Goal: Information Seeking & Learning: Learn about a topic

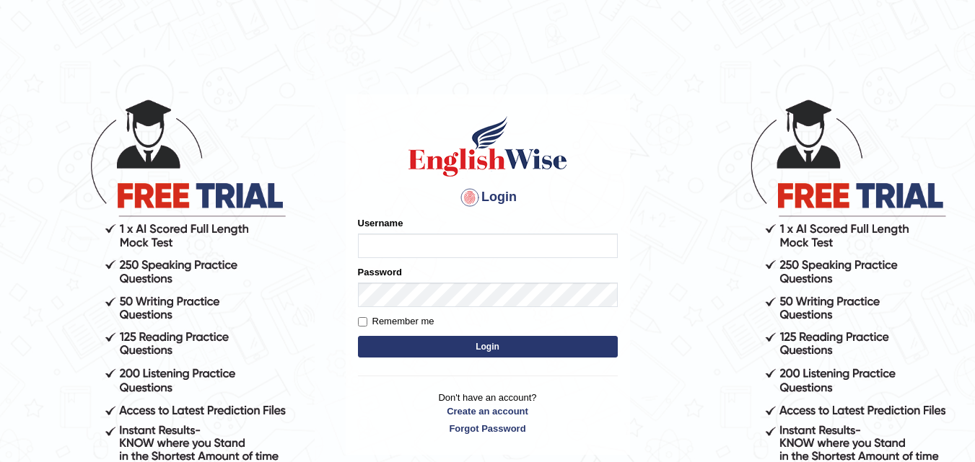
click at [389, 245] on input "Username" at bounding box center [488, 246] width 260 height 25
type input "Singla790"
click at [392, 337] on button "Login" at bounding box center [488, 347] width 260 height 22
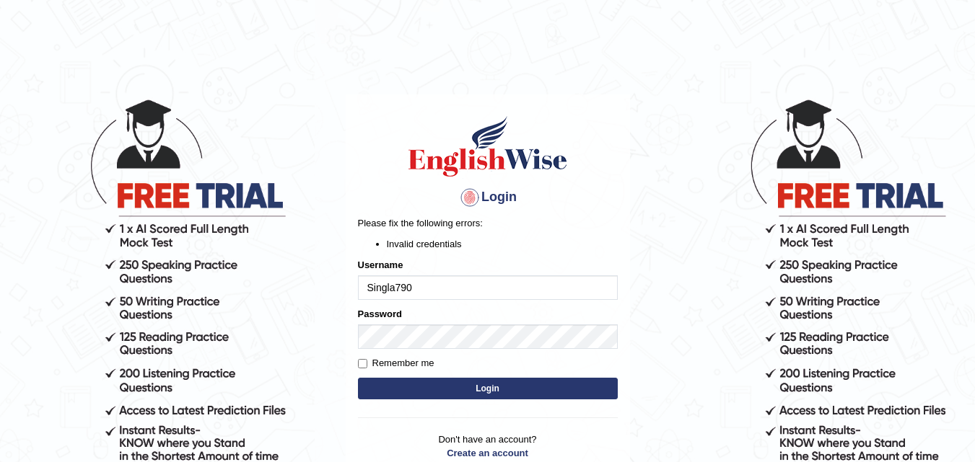
click at [434, 387] on button "Login" at bounding box center [488, 389] width 260 height 22
click at [444, 286] on input "Singla790" at bounding box center [488, 288] width 260 height 25
type input "S"
type input "s"
type input "Singla790"
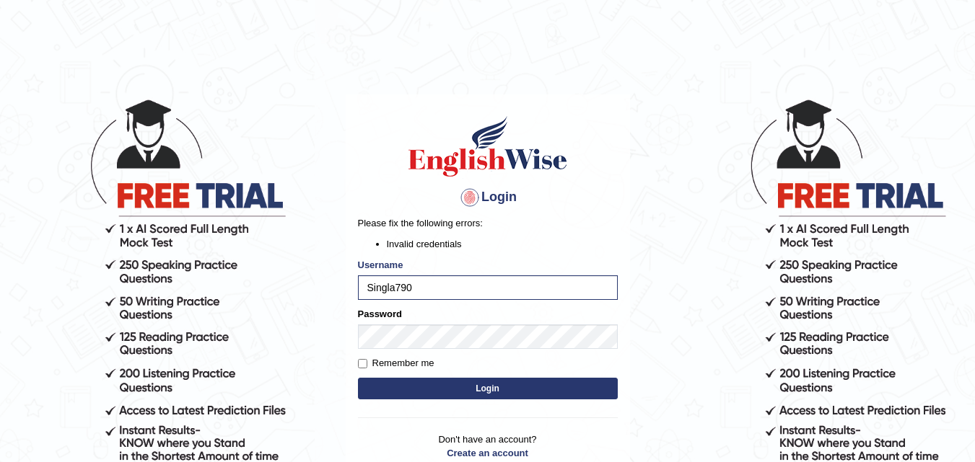
click at [398, 390] on button "Login" at bounding box center [488, 389] width 260 height 22
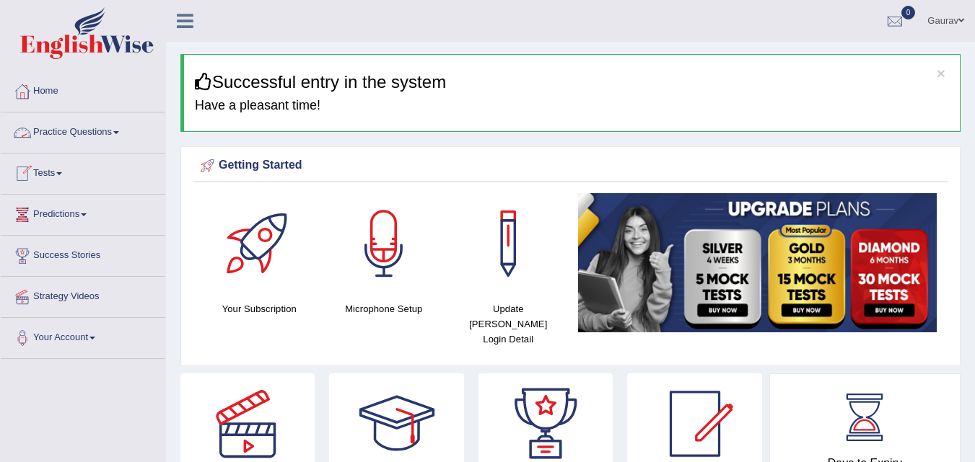
click at [77, 142] on link "Practice Questions" at bounding box center [83, 131] width 164 height 36
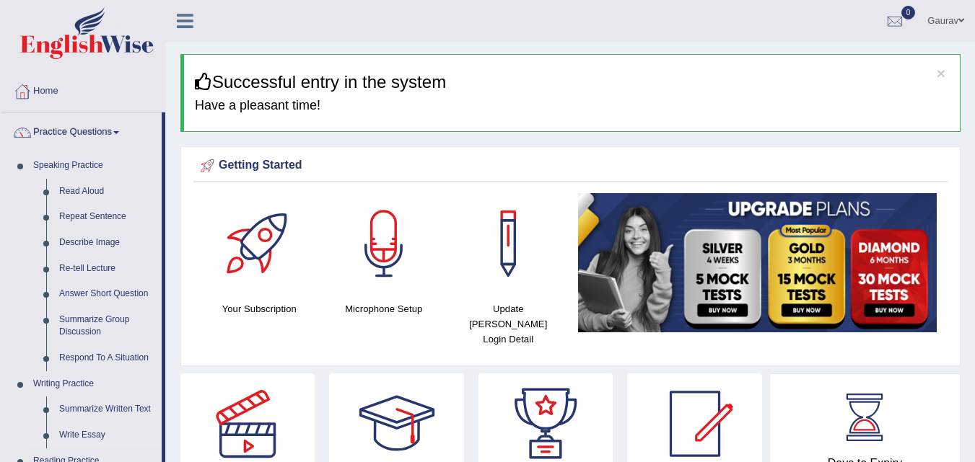
click at [81, 438] on link "Write Essay" at bounding box center [107, 436] width 109 height 26
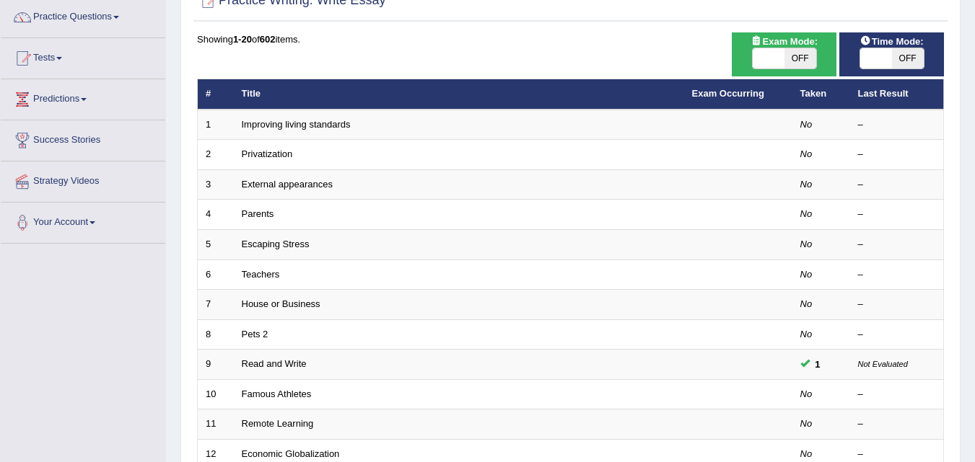
scroll to position [144, 0]
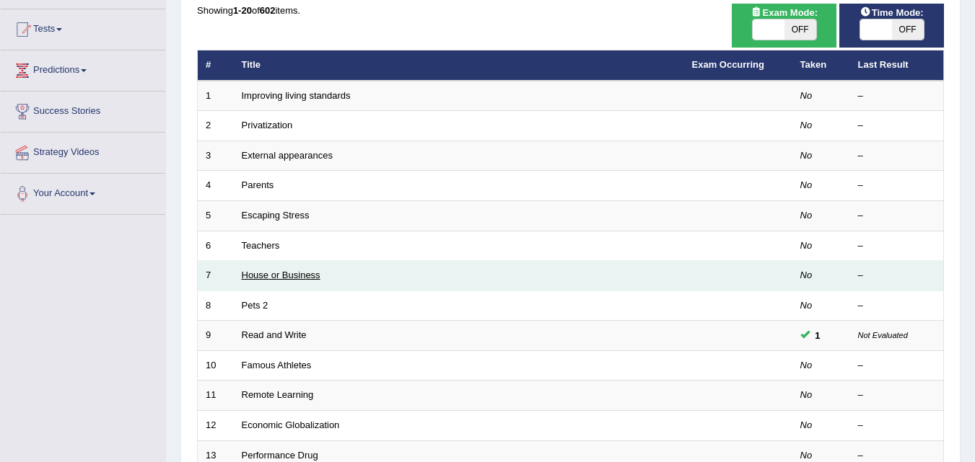
click at [310, 275] on link "House or Business" at bounding box center [281, 275] width 79 height 11
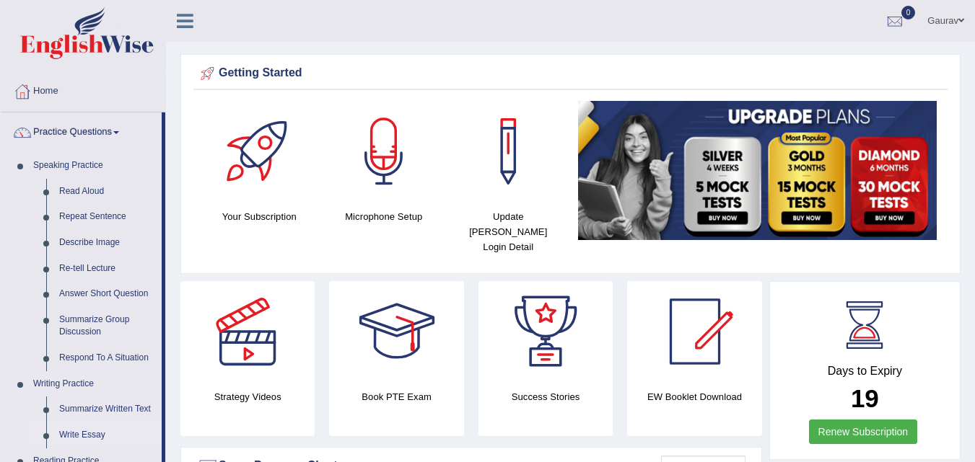
click at [95, 437] on link "Write Essay" at bounding box center [107, 436] width 109 height 26
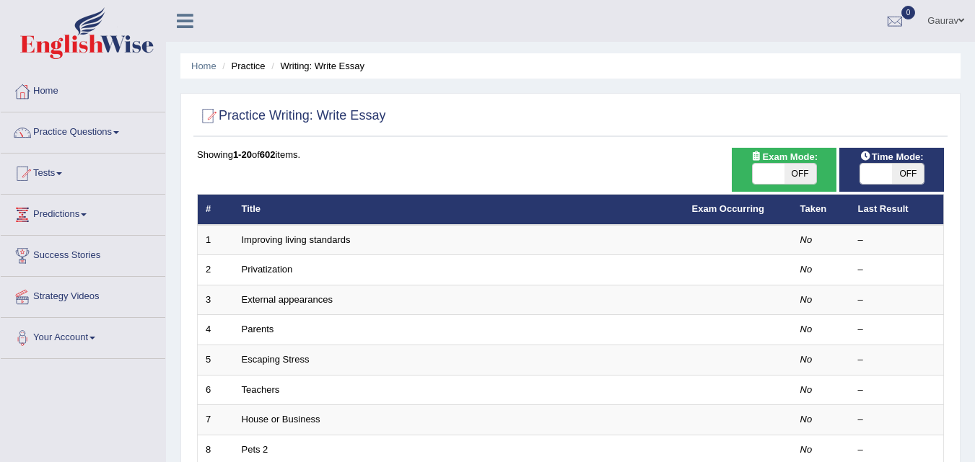
click at [914, 181] on span "OFF" at bounding box center [908, 174] width 32 height 20
checkbox input "true"
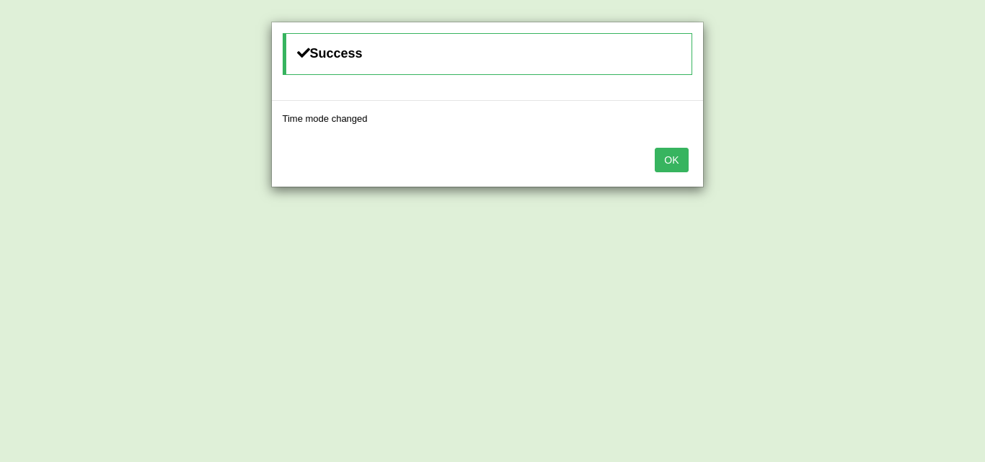
click at [669, 167] on button "OK" at bounding box center [671, 160] width 33 height 25
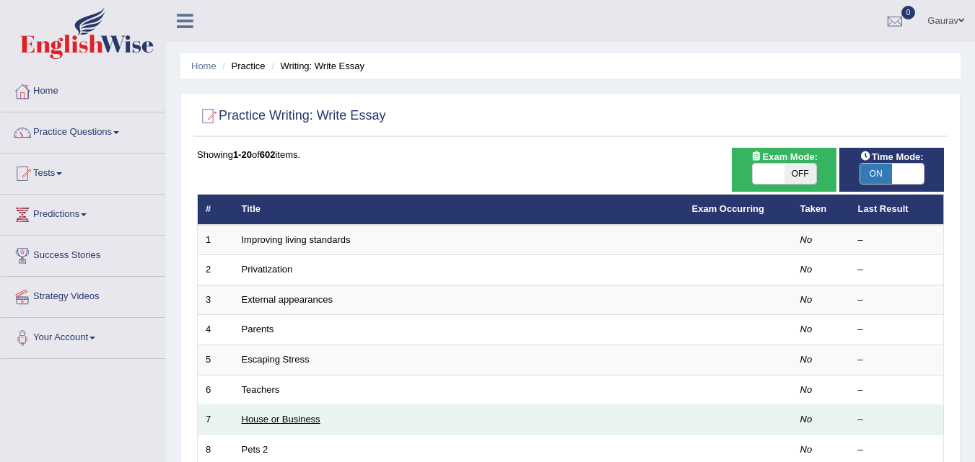
click at [305, 421] on link "House or Business" at bounding box center [281, 419] width 79 height 11
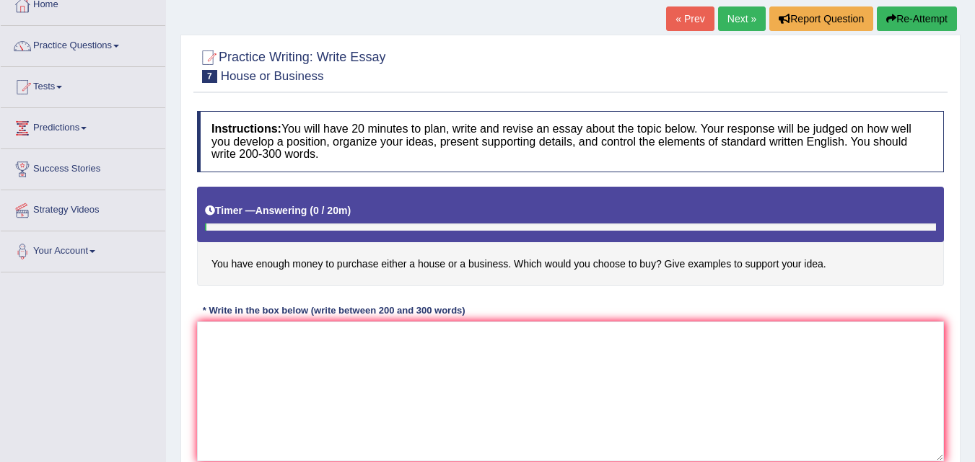
scroll to position [115, 0]
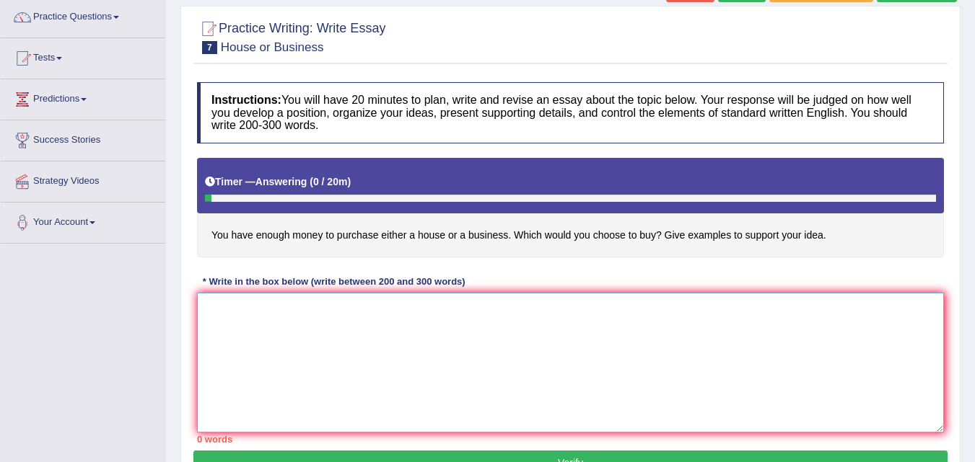
click at [275, 352] on textarea at bounding box center [570, 363] width 747 height 140
type textarea "The increasing influence of hou"
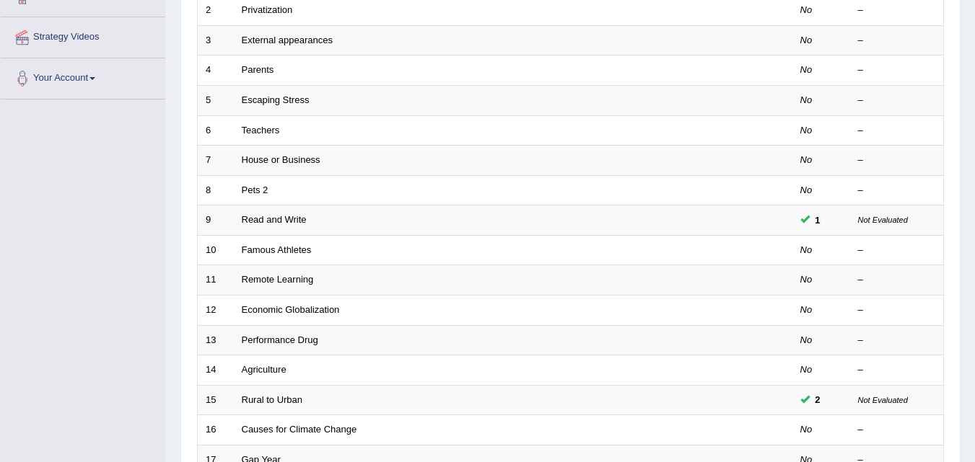
scroll to position [231, 0]
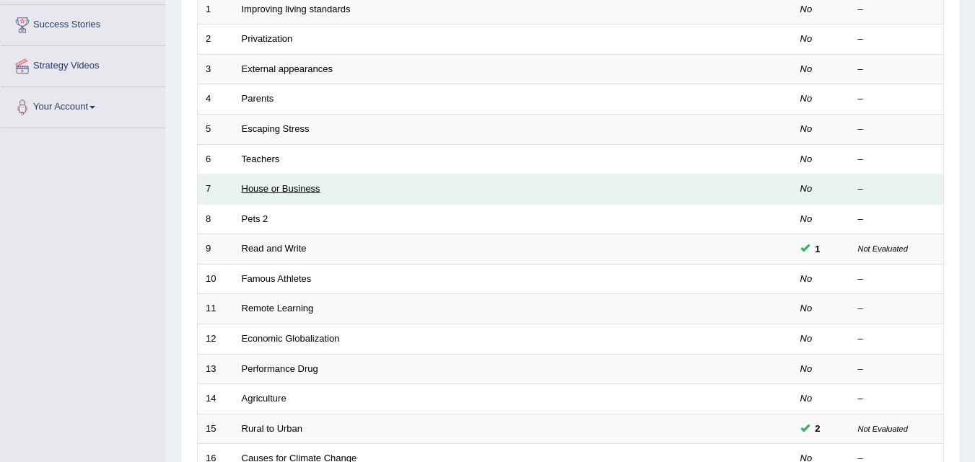
click at [308, 190] on link "House or Business" at bounding box center [281, 188] width 79 height 11
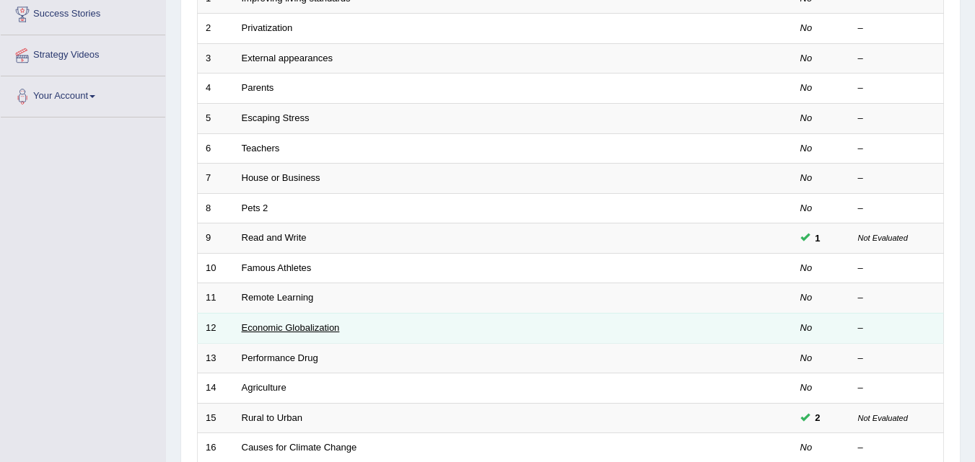
click at [289, 325] on link "Economic Globalization" at bounding box center [291, 327] width 98 height 11
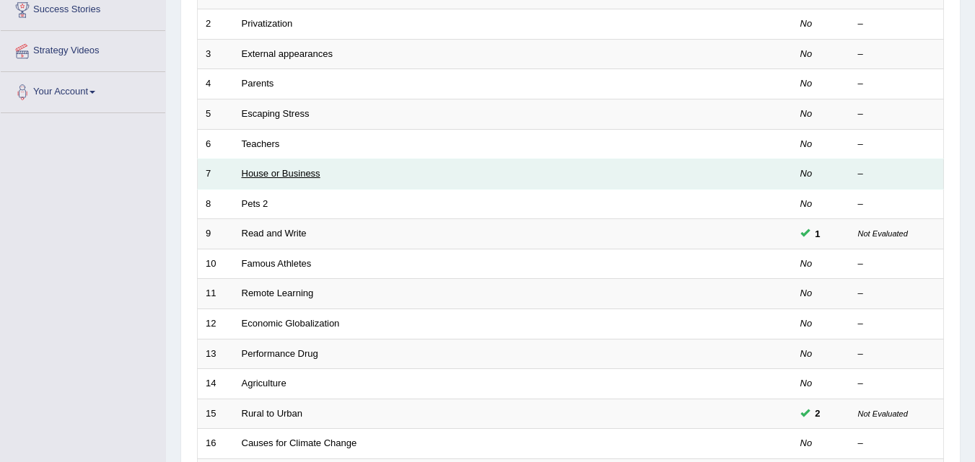
click at [286, 172] on link "House or Business" at bounding box center [281, 173] width 79 height 11
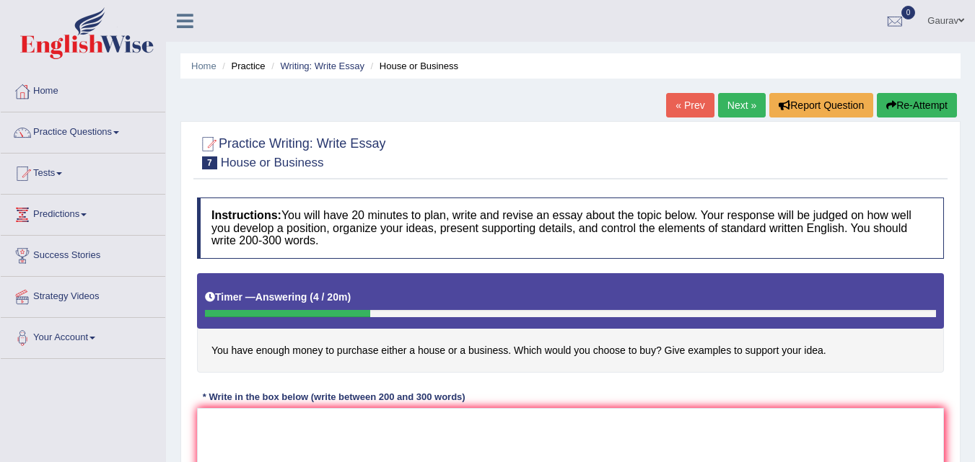
drag, startPoint x: 0, startPoint y: 0, endPoint x: 286, endPoint y: 172, distance: 333.3
click at [286, 172] on div at bounding box center [570, 152] width 747 height 44
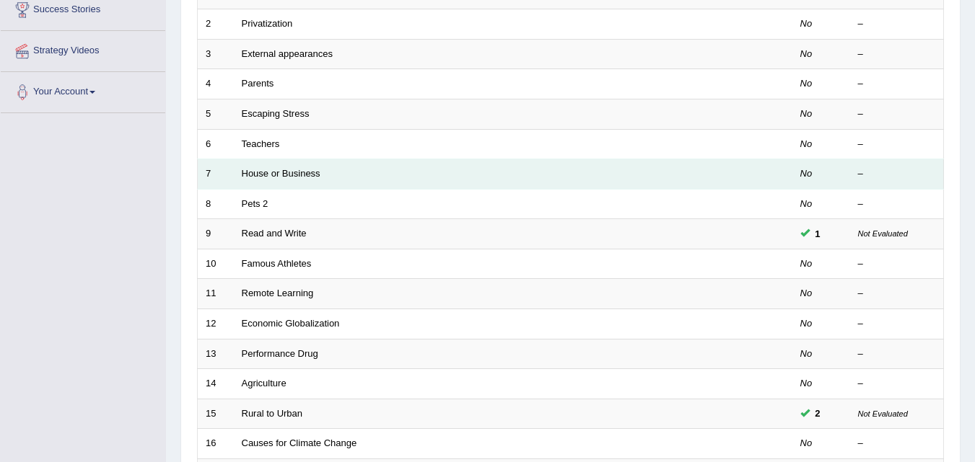
click at [320, 178] on td "House or Business" at bounding box center [459, 174] width 450 height 30
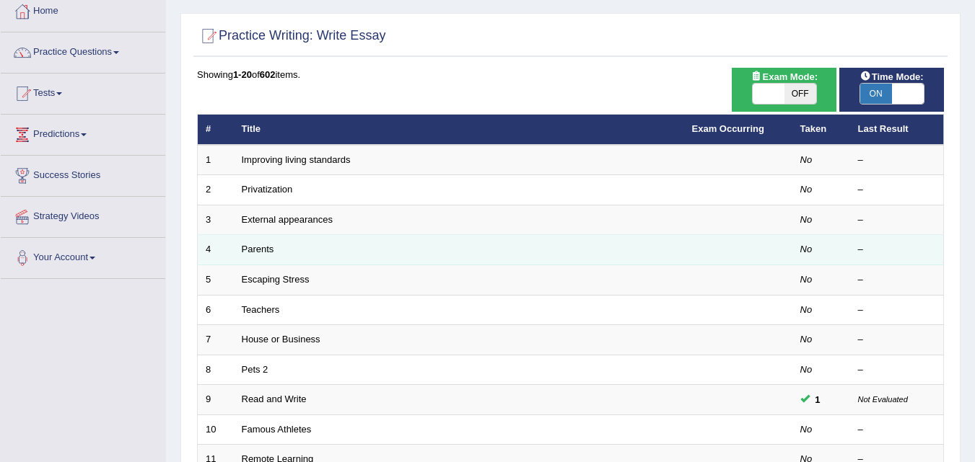
scroll to position [73, 0]
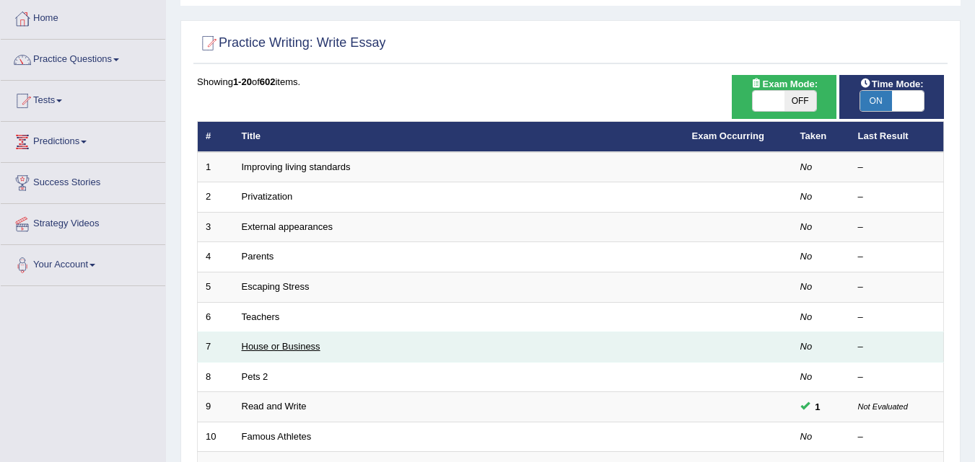
click at [315, 345] on link "House or Business" at bounding box center [281, 346] width 79 height 11
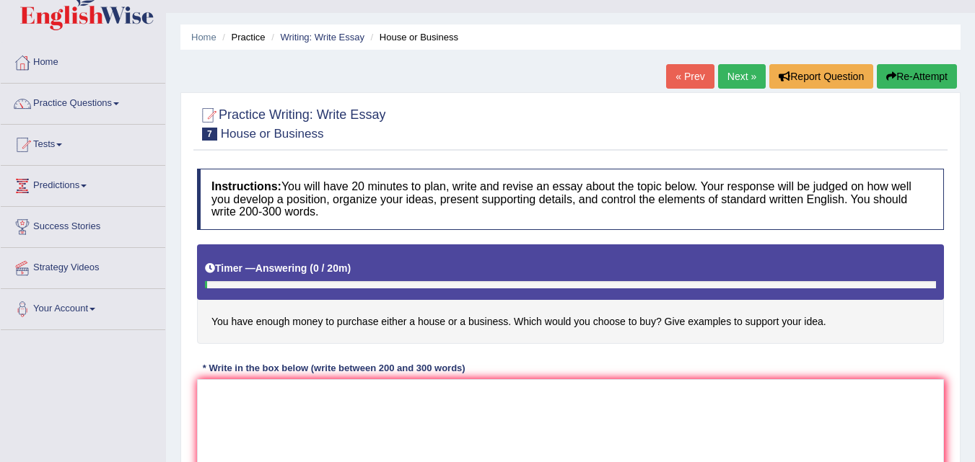
scroll to position [58, 0]
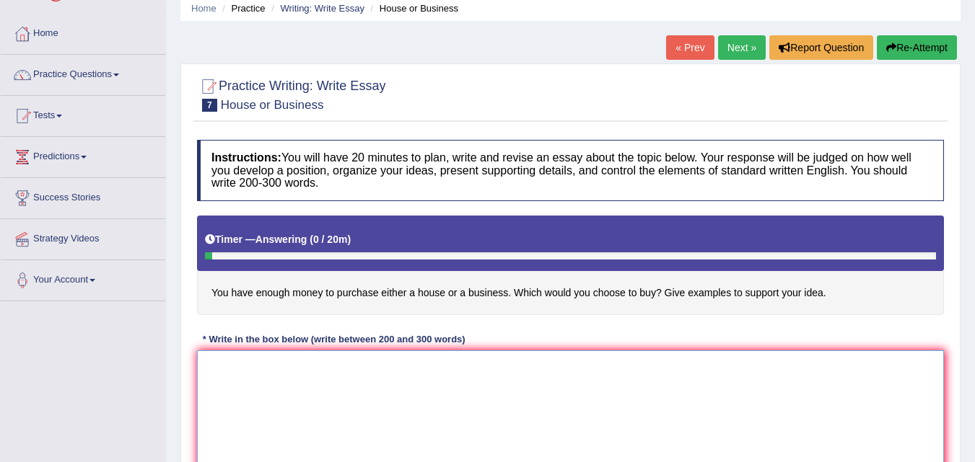
click at [288, 369] on textarea at bounding box center [570, 421] width 747 height 140
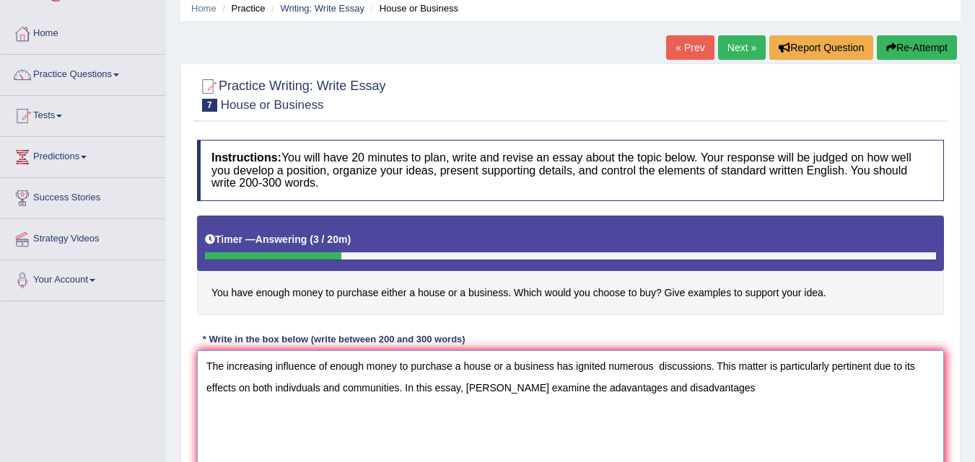
click at [561, 387] on textarea "The increasing influence of enough money to purchase a house or a business has …" at bounding box center [570, 421] width 747 height 140
click at [711, 392] on textarea "The increasing influence of enough money to purchase a house or a business has …" at bounding box center [570, 421] width 747 height 140
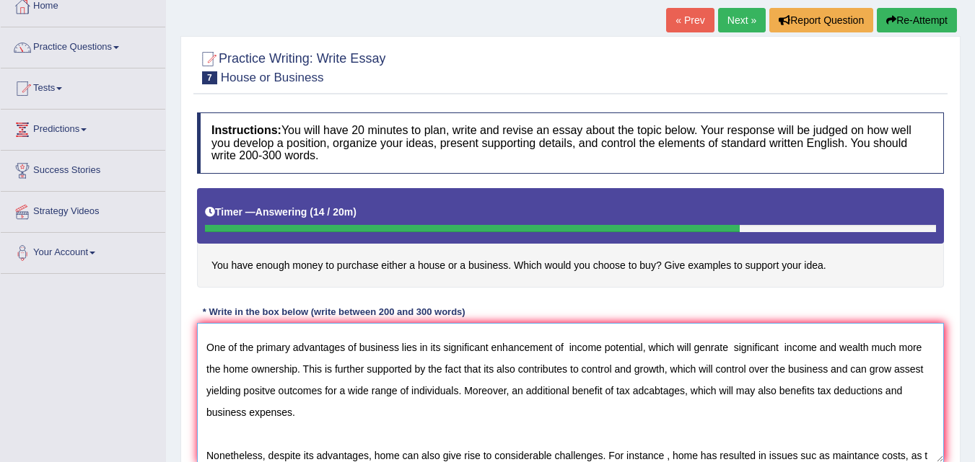
scroll to position [100, 0]
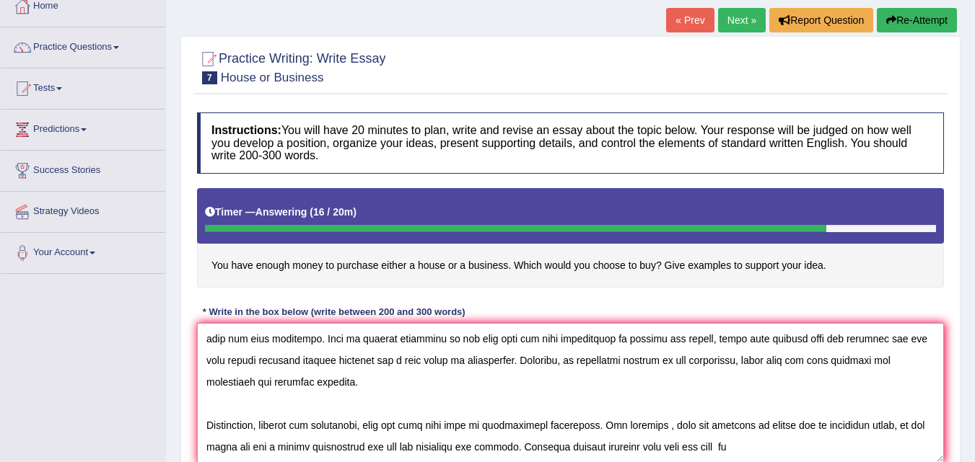
click at [746, 457] on textarea at bounding box center [570, 393] width 747 height 140
click at [775, 457] on textarea at bounding box center [570, 393] width 747 height 140
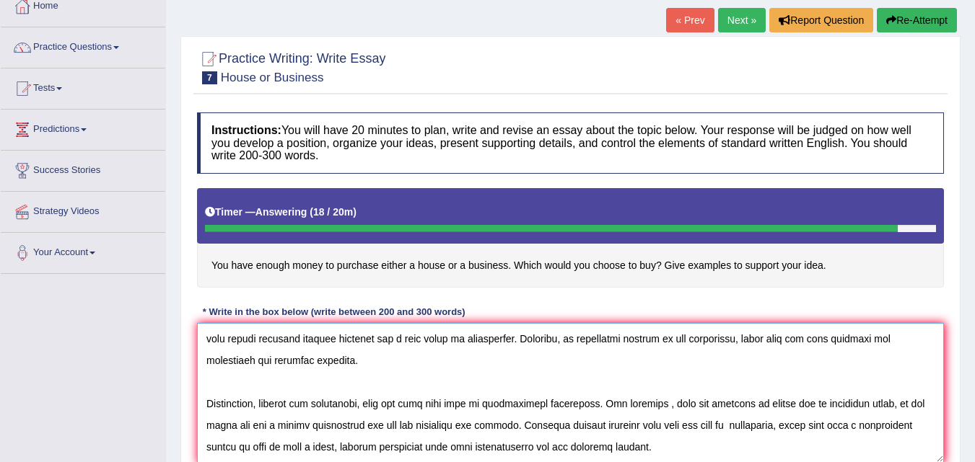
scroll to position [164, 0]
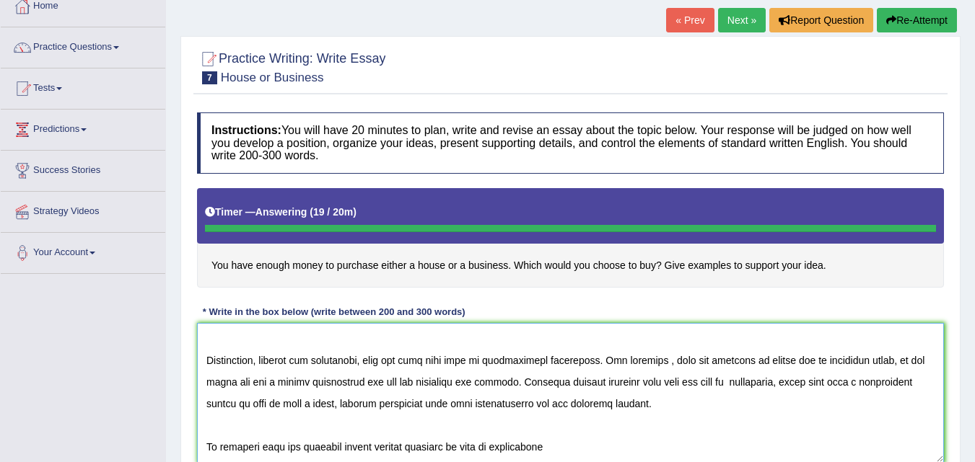
type textarea "The increasing influence of enough money to purchase a house or a business has …"
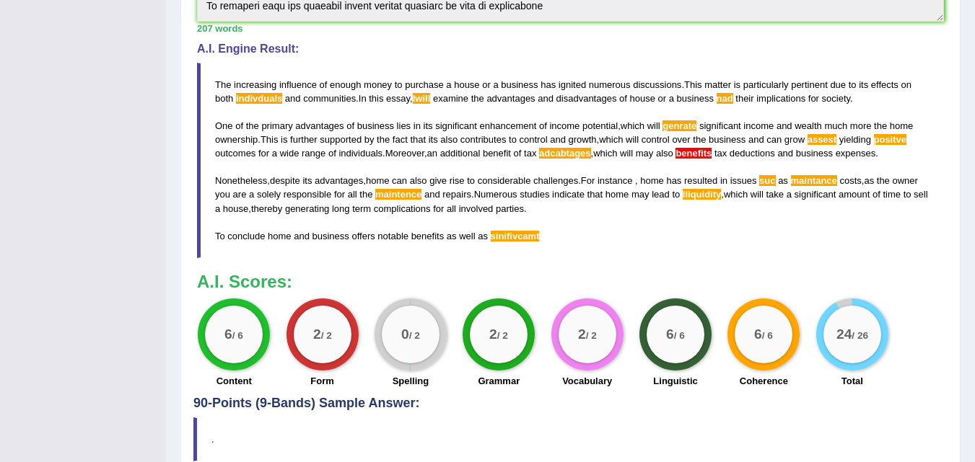
scroll to position [509, 0]
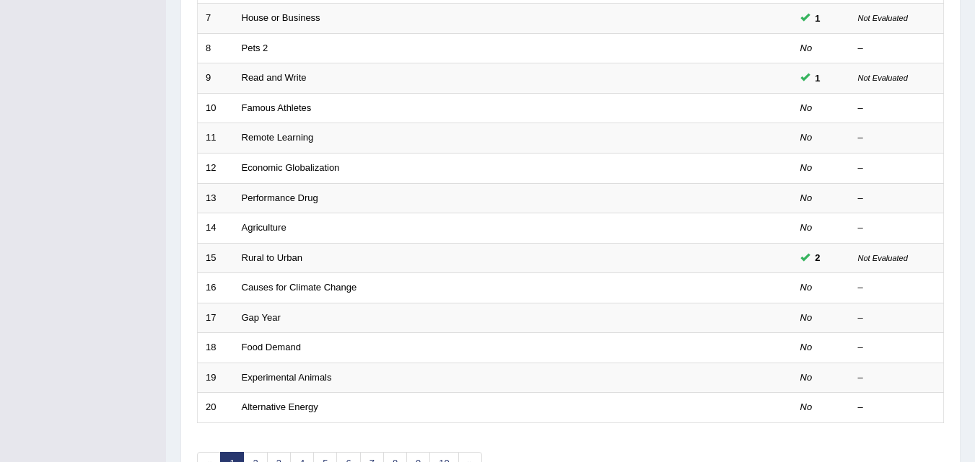
scroll to position [433, 0]
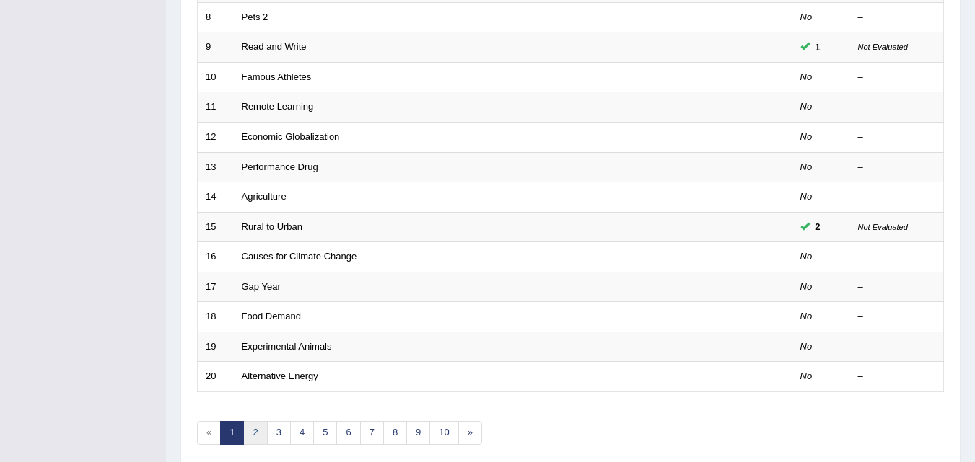
click at [259, 434] on link "2" at bounding box center [255, 433] width 24 height 24
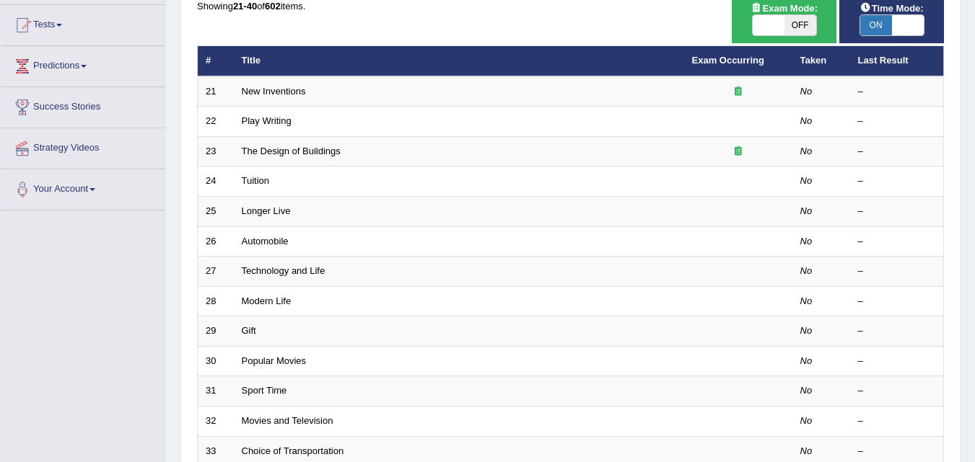
scroll to position [151, 0]
